Goal: Navigation & Orientation: Find specific page/section

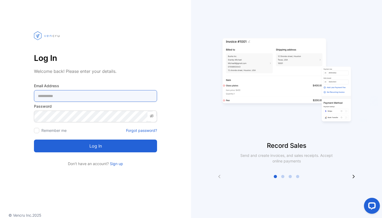
type Address-inputemail "**********"
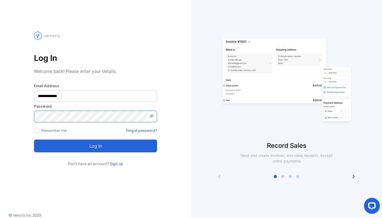
click at [96, 146] on button "Log in" at bounding box center [95, 145] width 123 height 13
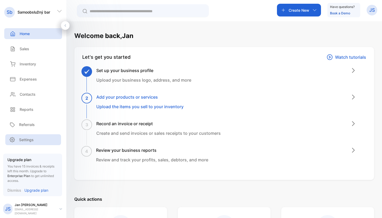
click at [28, 142] on p "Settings" at bounding box center [26, 140] width 15 height 6
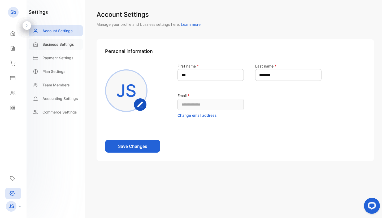
click at [60, 45] on p "Business Settings" at bounding box center [58, 44] width 32 height 6
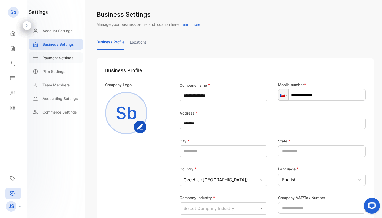
drag, startPoint x: 61, startPoint y: 58, endPoint x: 65, endPoint y: 59, distance: 4.7
click at [61, 58] on p "Payment Settings" at bounding box center [57, 58] width 31 height 6
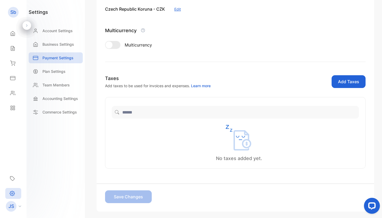
scroll to position [78, 0]
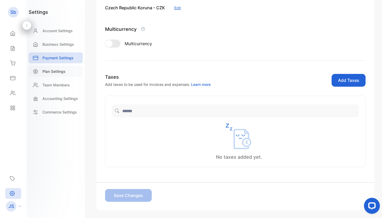
click at [57, 74] on div "Plan Settings" at bounding box center [56, 71] width 54 height 11
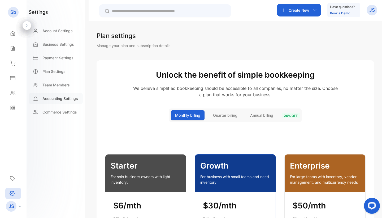
click at [52, 101] on p "Accounting Settings" at bounding box center [60, 99] width 36 height 6
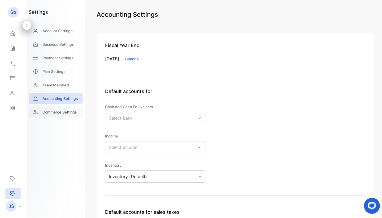
click at [55, 112] on p "Commerce Settings" at bounding box center [59, 112] width 35 height 6
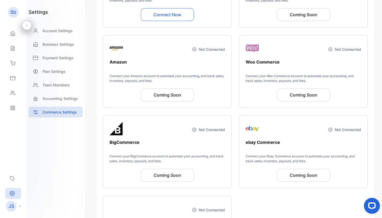
scroll to position [148, 0]
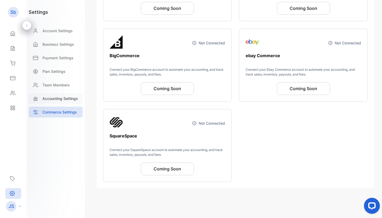
click at [57, 96] on p "Accounting Settings" at bounding box center [60, 99] width 36 height 6
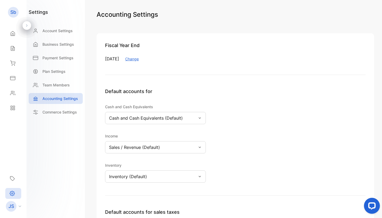
drag, startPoint x: 12, startPoint y: 51, endPoint x: 27, endPoint y: 58, distance: 16.4
click at [12, 51] on icon at bounding box center [12, 48] width 3 height 5
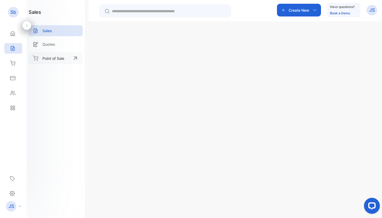
click at [64, 55] on div "Point of Sale" at bounding box center [56, 58] width 54 height 12
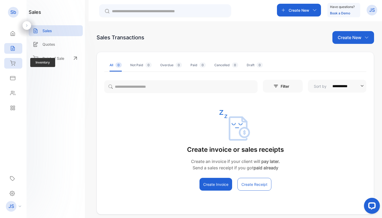
click at [9, 62] on div "Inventory" at bounding box center [11, 63] width 7 height 5
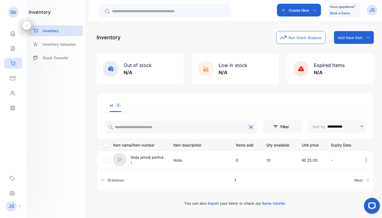
click at [157, 157] on p "Voda jemně perlivá" at bounding box center [147, 157] width 33 height 6
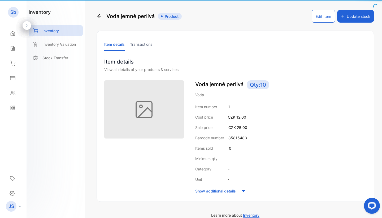
click at [215, 157] on p "Minimum qty" at bounding box center [206, 159] width 22 height 6
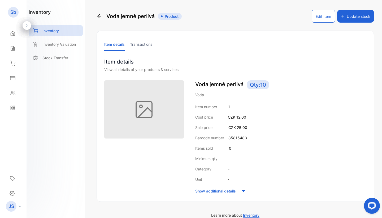
drag, startPoint x: 315, startPoint y: 19, endPoint x: 315, endPoint y: 30, distance: 10.9
click at [315, 19] on button "Edit Item" at bounding box center [323, 16] width 23 height 13
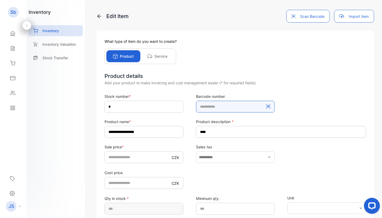
click at [243, 106] on number-inputBarCodeNumber "********" at bounding box center [235, 107] width 79 height 12
click at [268, 105] on icon at bounding box center [268, 106] width 4 height 4
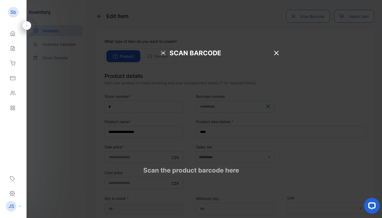
click at [277, 53] on icon at bounding box center [277, 53] width 8 height 8
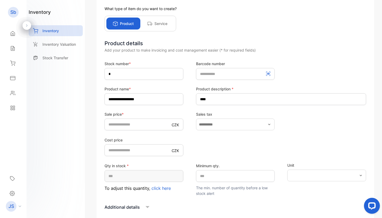
scroll to position [34, 0]
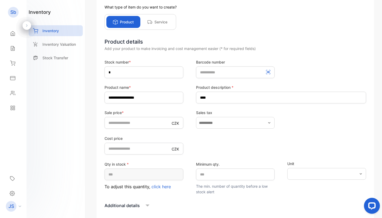
click at [160, 24] on p "Service" at bounding box center [161, 22] width 13 height 6
click at [160, 18] on div "Service" at bounding box center [157, 22] width 34 height 12
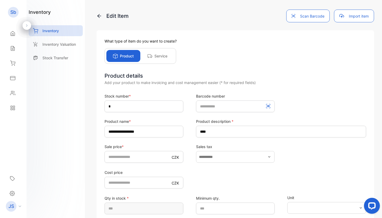
scroll to position [90, 0]
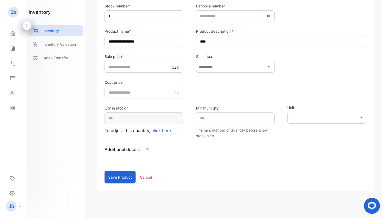
click at [157, 131] on span "click here" at bounding box center [161, 130] width 19 height 5
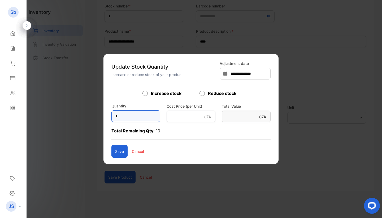
click at [121, 114] on input "*" at bounding box center [136, 116] width 49 height 12
type input "*"
type Value-inputsubject "**"
type input "*"
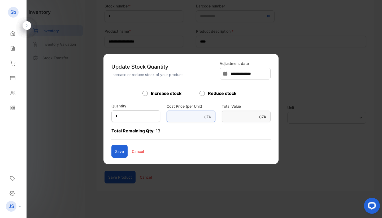
click at [195, 118] on Unit\)-inputcostprice "**" at bounding box center [191, 116] width 49 height 12
type Unit\)-inputcostprice "*"
type Value-inputsubject "*"
type Unit\)-inputcostprice "**"
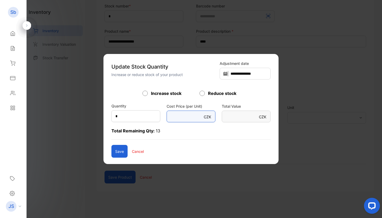
type Value-inputsubject "**"
type Unit\)-inputcostprice "**"
drag, startPoint x: 134, startPoint y: 150, endPoint x: 184, endPoint y: 145, distance: 50.7
click at [139, 150] on div "Save Cancel" at bounding box center [191, 151] width 159 height 13
click at [123, 152] on div "Save Cancel" at bounding box center [191, 151] width 159 height 13
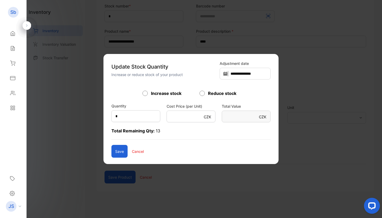
click at [132, 152] on p "Cancel" at bounding box center [138, 151] width 12 height 6
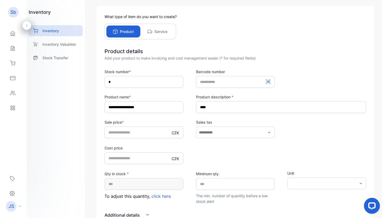
scroll to position [24, 0]
drag, startPoint x: 140, startPoint y: 58, endPoint x: 208, endPoint y: 59, distance: 68.2
click at [208, 59] on div "Add your product to make invoicing and cost management easier (* for required f…" at bounding box center [236, 59] width 262 height 6
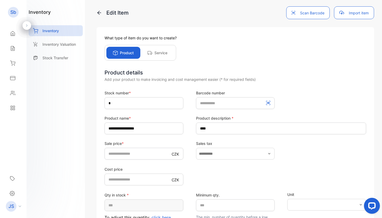
click at [156, 52] on p "Service" at bounding box center [161, 53] width 13 height 6
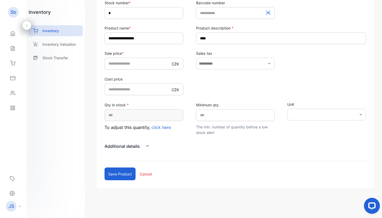
scroll to position [93, 0]
click at [133, 150] on div "Additional details" at bounding box center [236, 146] width 262 height 8
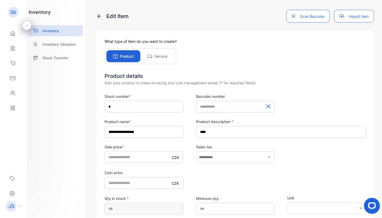
scroll to position [0, 0]
click at [60, 43] on p "Inventory Valuation" at bounding box center [58, 44] width 33 height 6
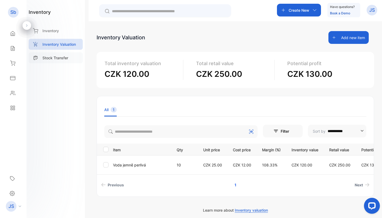
click at [56, 58] on p "Stock Transfer" at bounding box center [55, 58] width 26 height 6
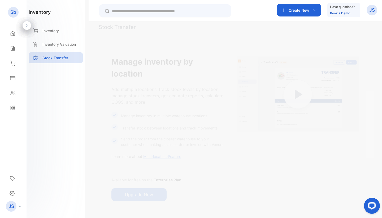
scroll to position [14, 0]
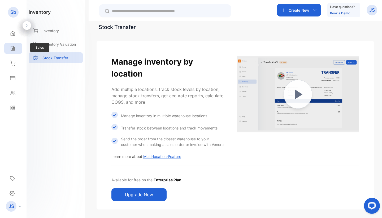
click at [6, 48] on div "Sales" at bounding box center [13, 48] width 18 height 11
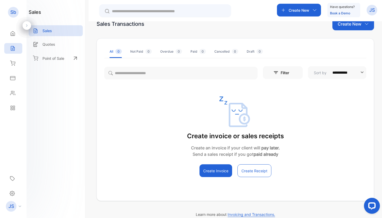
click at [18, 204] on div "JS" at bounding box center [14, 206] width 23 height 11
drag, startPoint x: 10, startPoint y: 191, endPoint x: 17, endPoint y: 190, distance: 7.7
click at [10, 191] on icon at bounding box center [12, 193] width 5 height 6
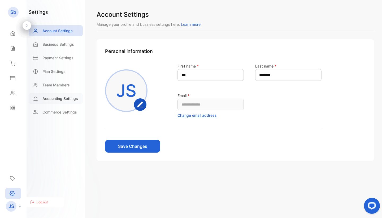
click at [56, 95] on div "Accounting Settings" at bounding box center [56, 98] width 54 height 11
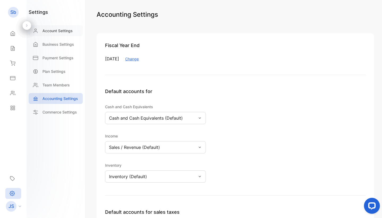
scroll to position [0, 0]
click at [47, 28] on p "Account Settings" at bounding box center [57, 31] width 30 height 6
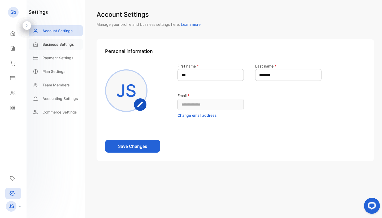
click at [57, 40] on div "Business Settings" at bounding box center [56, 44] width 54 height 11
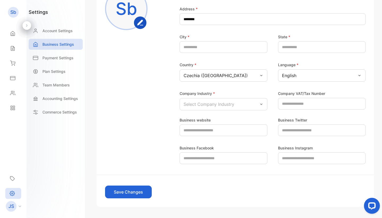
scroll to position [123, 0]
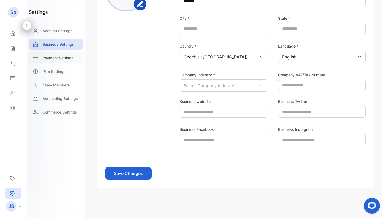
click at [53, 56] on p "Payment Settings" at bounding box center [57, 58] width 31 height 6
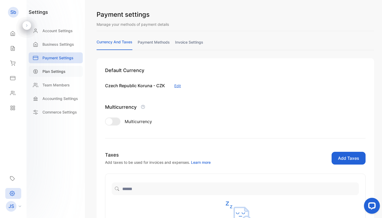
click at [54, 69] on p "Plan Settings" at bounding box center [53, 72] width 23 height 6
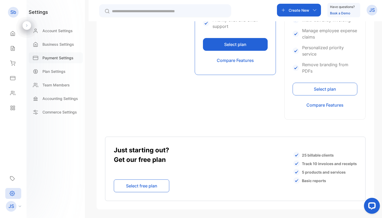
click at [47, 54] on div "Payment Settings" at bounding box center [56, 57] width 54 height 11
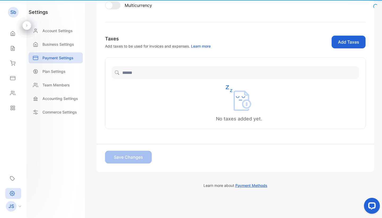
scroll to position [104, 0]
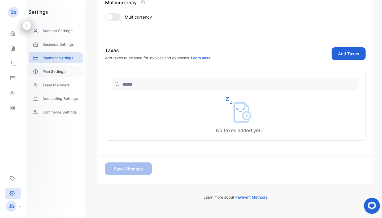
click at [60, 70] on p "Plan Settings" at bounding box center [53, 72] width 23 height 6
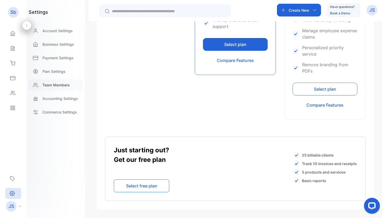
scroll to position [348, 0]
click at [44, 67] on div "Plan Settings" at bounding box center [56, 71] width 54 height 11
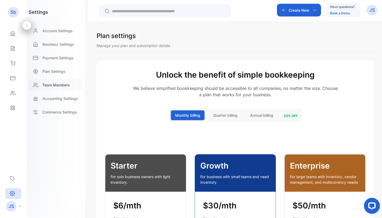
click at [60, 89] on div "Team Members" at bounding box center [56, 84] width 54 height 11
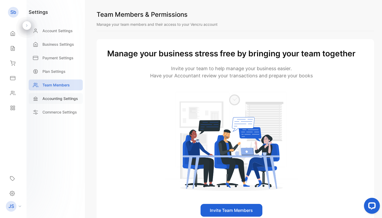
click at [51, 95] on div "Accounting Settings" at bounding box center [56, 98] width 54 height 11
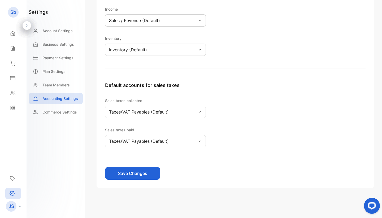
scroll to position [127, 0]
click at [63, 105] on div "Accounting Settings" at bounding box center [56, 100] width 54 height 14
click at [63, 110] on p "Commerce Settings" at bounding box center [59, 112] width 35 height 6
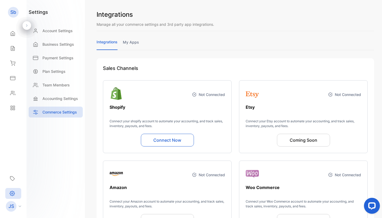
click at [129, 42] on link "my apps" at bounding box center [131, 44] width 16 height 10
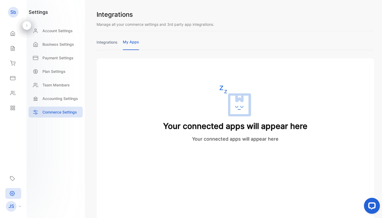
click at [103, 40] on link "integrations" at bounding box center [107, 44] width 21 height 10
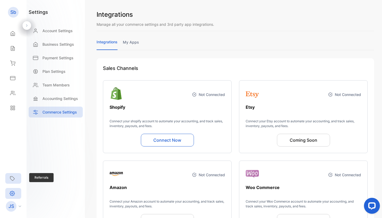
click at [15, 177] on icon at bounding box center [12, 178] width 5 height 5
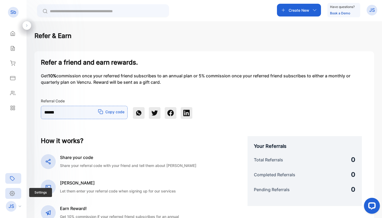
click at [12, 195] on icon at bounding box center [12, 193] width 5 height 6
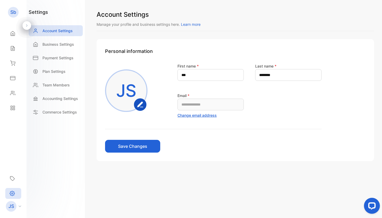
click at [8, 205] on p "JS" at bounding box center [11, 206] width 6 height 7
click at [45, 200] on p "Log out" at bounding box center [42, 202] width 11 height 5
